Goal: Navigation & Orientation: Understand site structure

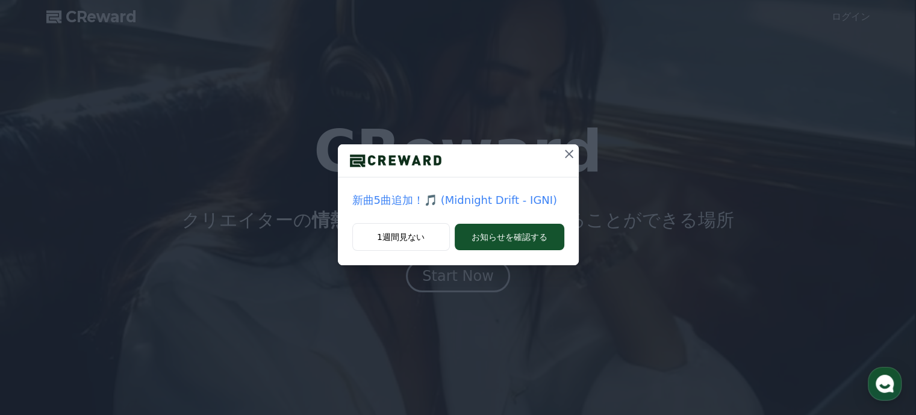
click at [571, 154] on icon at bounding box center [569, 154] width 14 height 14
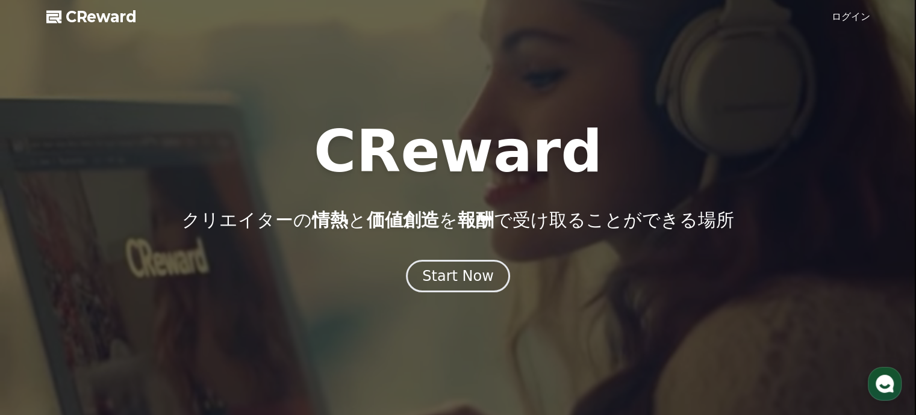
click at [849, 19] on link "ログイン" at bounding box center [850, 17] width 39 height 14
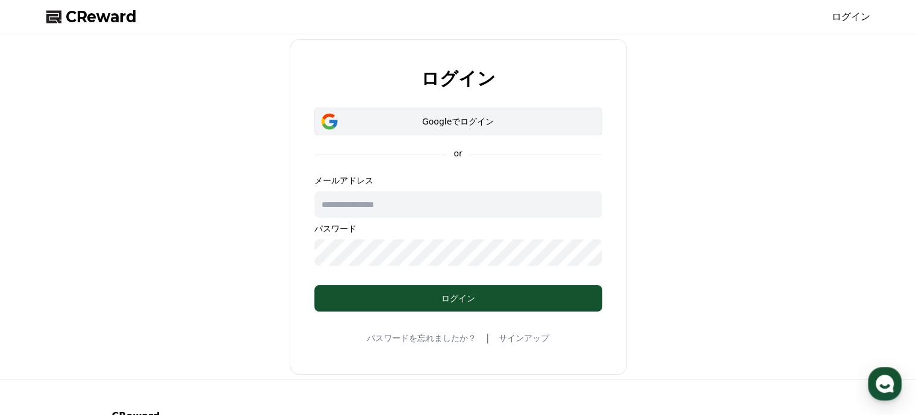
click at [436, 114] on button "Googleでログイン" at bounding box center [458, 122] width 288 height 28
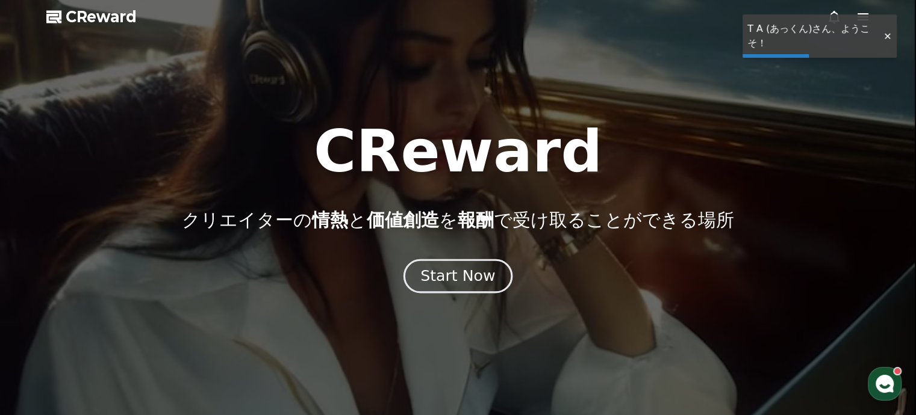
click at [474, 271] on div "Start Now" at bounding box center [457, 276] width 75 height 20
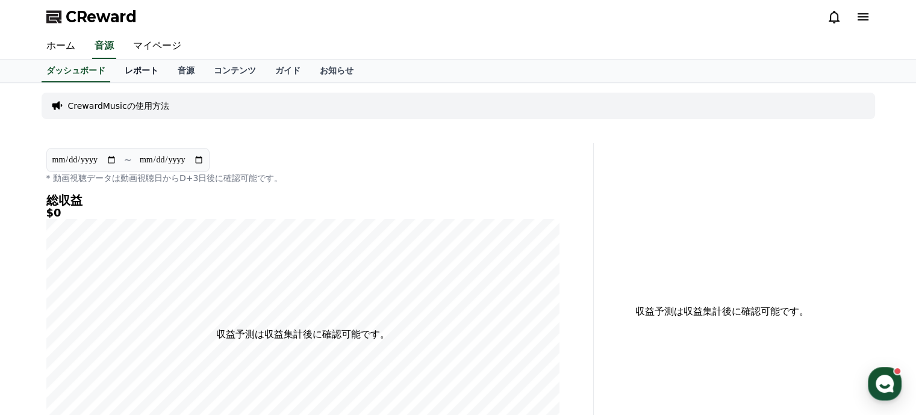
click at [128, 72] on link "レポート" at bounding box center [141, 71] width 53 height 23
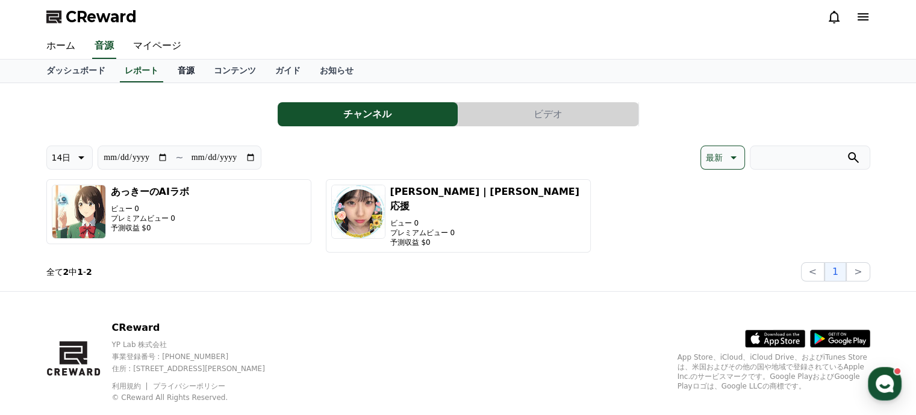
click at [170, 72] on link "音源" at bounding box center [186, 71] width 36 height 23
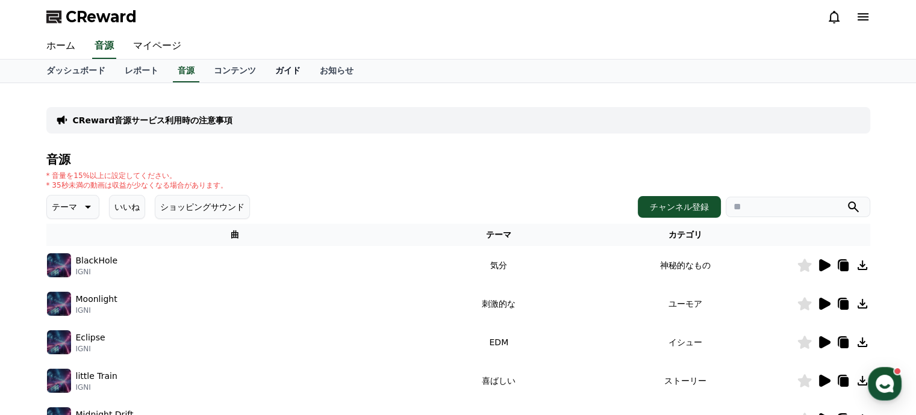
click at [266, 69] on link "ガイド" at bounding box center [288, 71] width 45 height 23
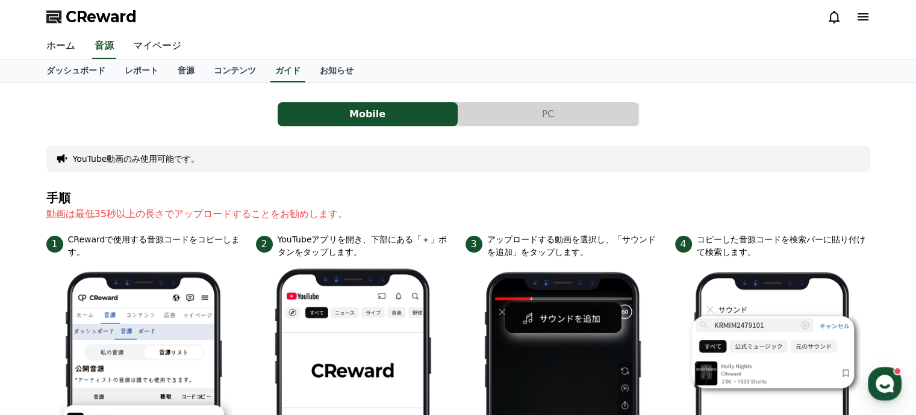
click at [311, 245] on p "YouTubeアプリを開き、下部にある「＋」ボタンをタップします。" at bounding box center [364, 246] width 173 height 25
click at [169, 66] on link "音源" at bounding box center [186, 71] width 36 height 23
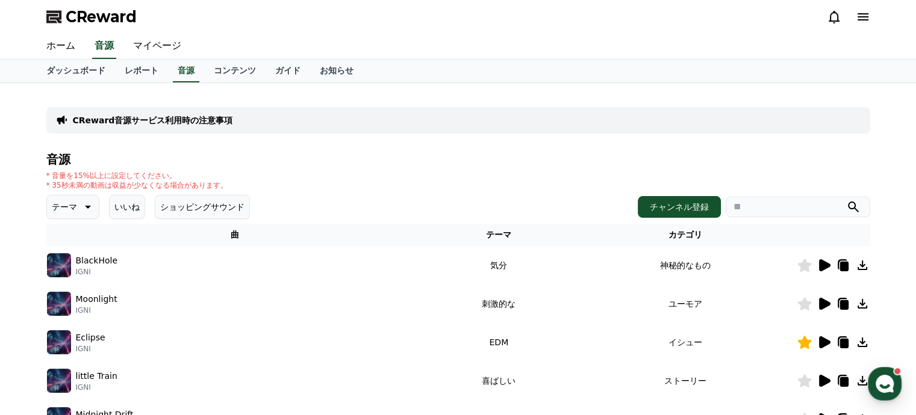
click at [842, 344] on icon at bounding box center [843, 344] width 8 height 10
click at [310, 68] on link "お知らせ" at bounding box center [336, 71] width 53 height 23
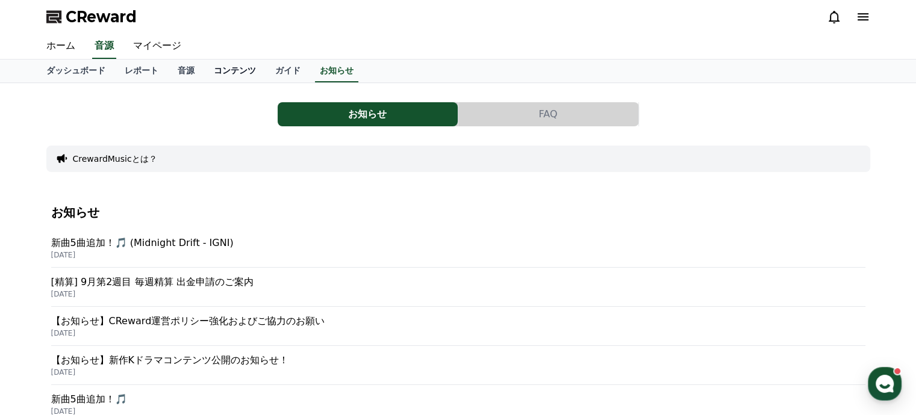
click at [216, 67] on link "コンテンツ" at bounding box center [234, 71] width 61 height 23
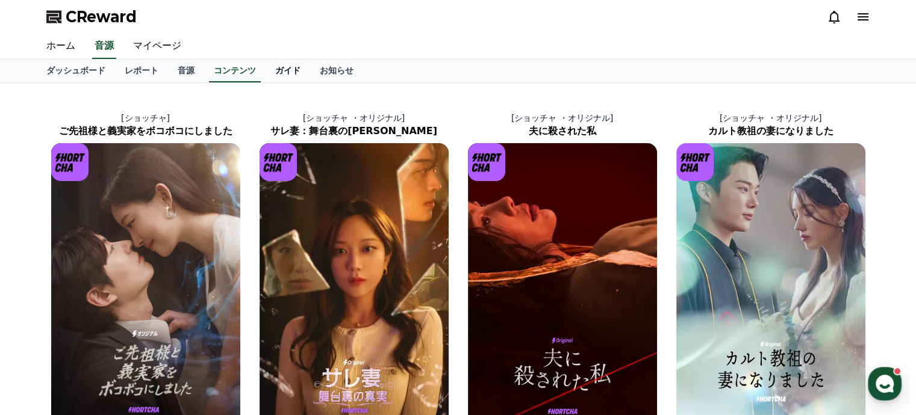
click at [266, 73] on link "ガイド" at bounding box center [288, 71] width 45 height 23
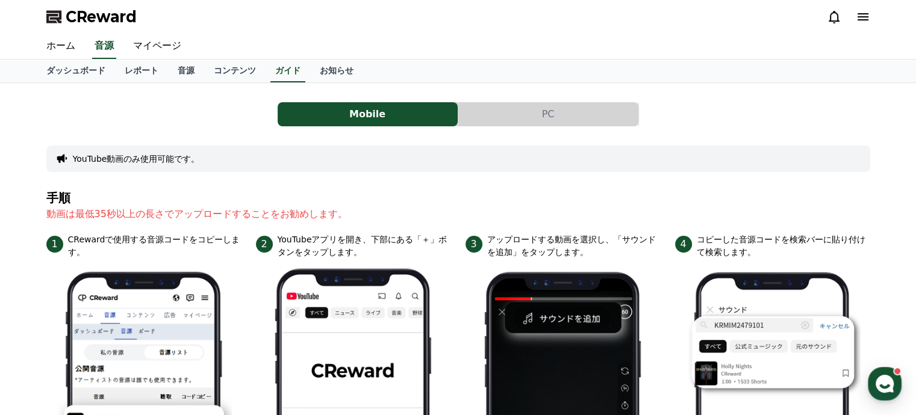
click at [388, 241] on p "YouTubeアプリを開き、下部にある「＋」ボタンをタップします。" at bounding box center [364, 246] width 173 height 25
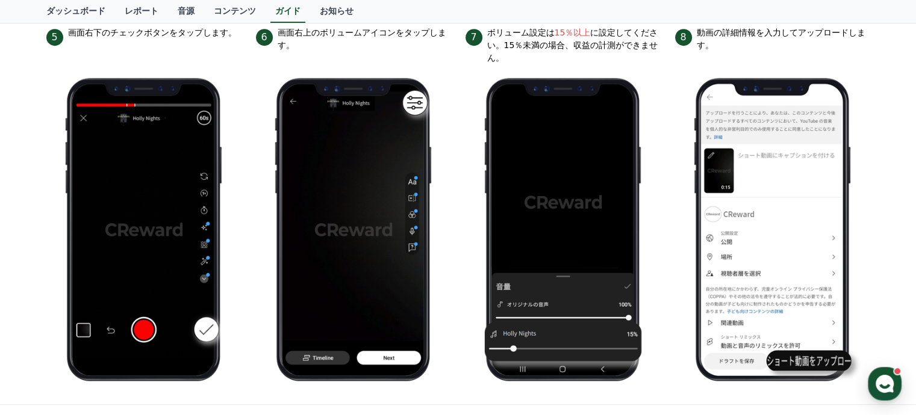
scroll to position [554, 0]
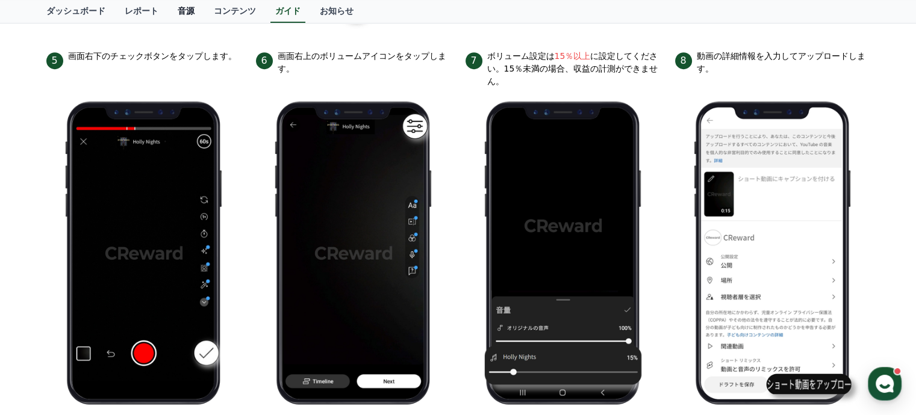
click at [168, 12] on link "音源" at bounding box center [186, 11] width 36 height 23
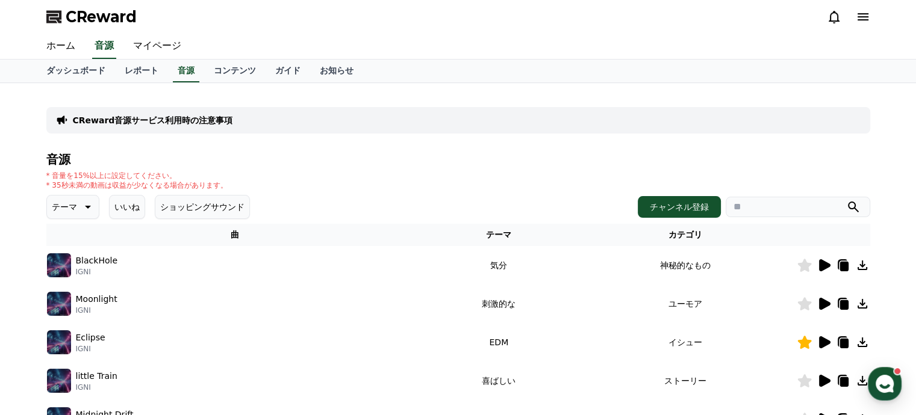
click at [843, 338] on icon at bounding box center [843, 342] width 14 height 14
